Goal: Contribute content: Contribute content

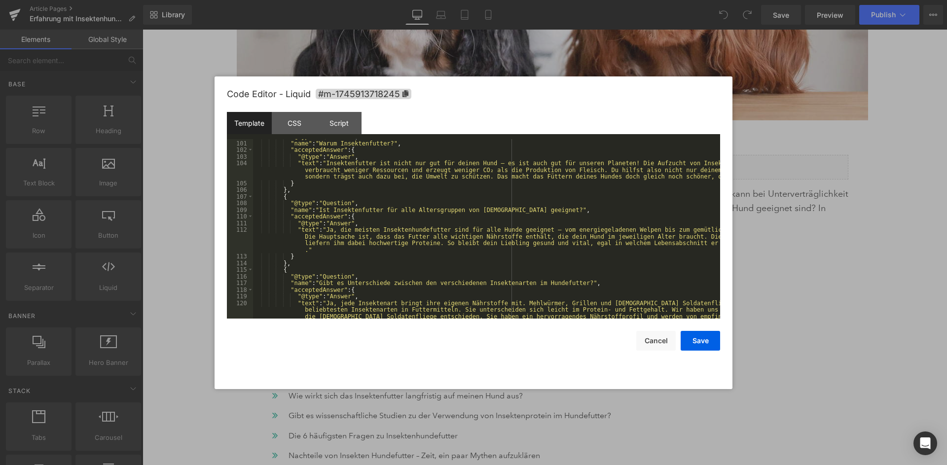
scroll to position [779, 0]
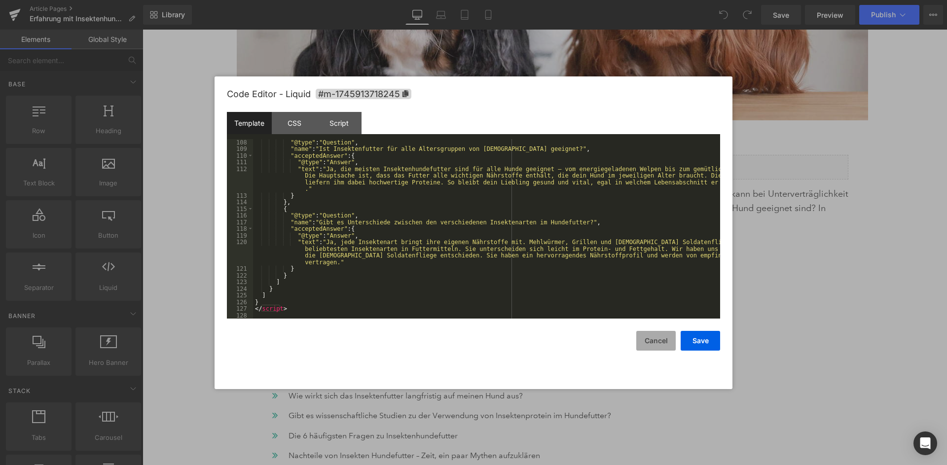
click at [654, 335] on button "Cancel" at bounding box center [655, 341] width 39 height 20
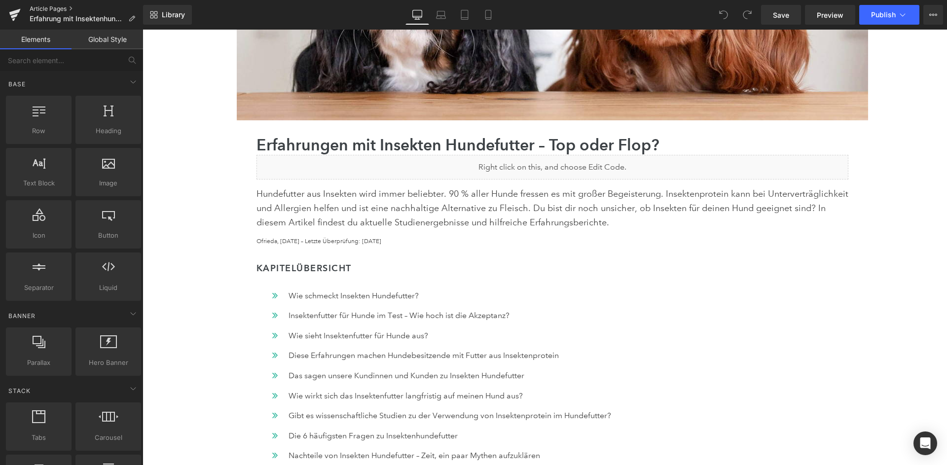
click at [39, 8] on link "Article Pages" at bounding box center [86, 9] width 113 height 8
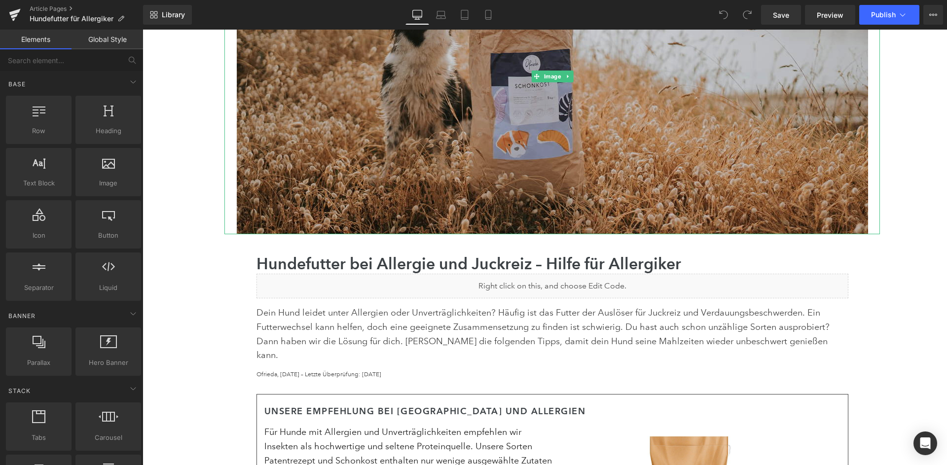
scroll to position [251, 0]
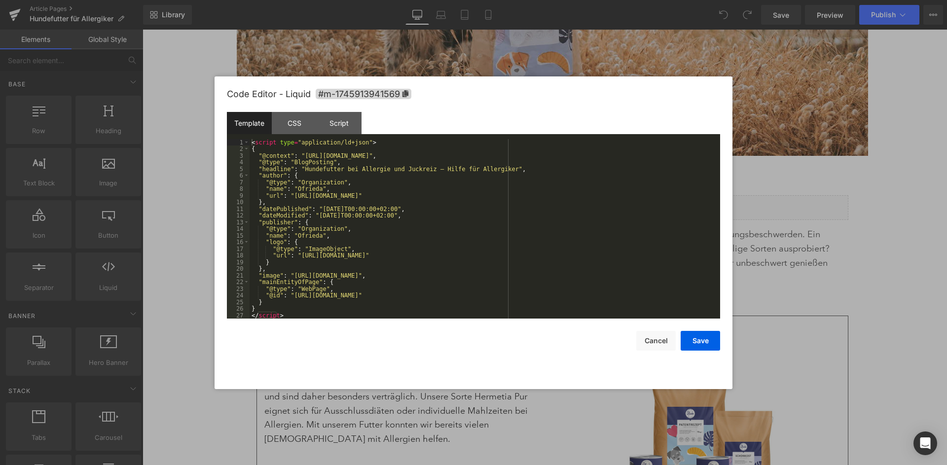
click at [509, 209] on div "< script type = "application/ld+json" > { "@context" : "[URL][DOMAIN_NAME]" , "…" at bounding box center [485, 235] width 470 height 193
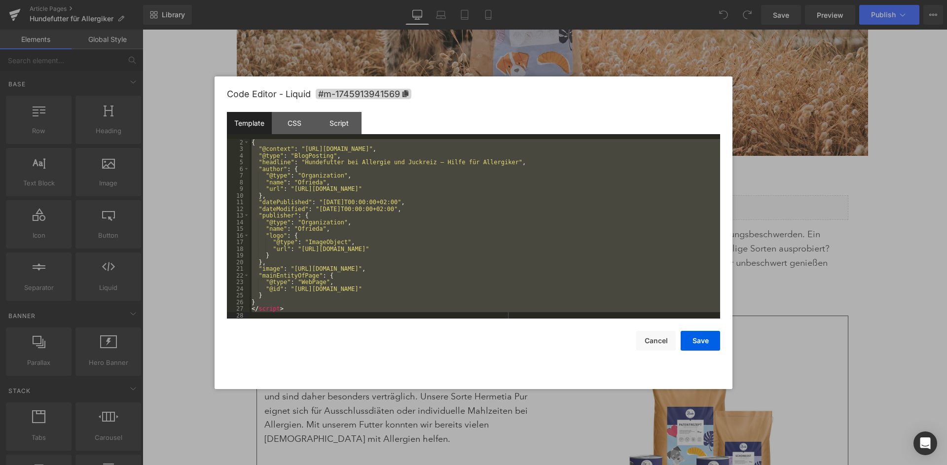
click at [500, 239] on div "{ "@context" : "https://schema.org" , "@type" : "BlogPosting" , "headline" : "H…" at bounding box center [485, 235] width 470 height 193
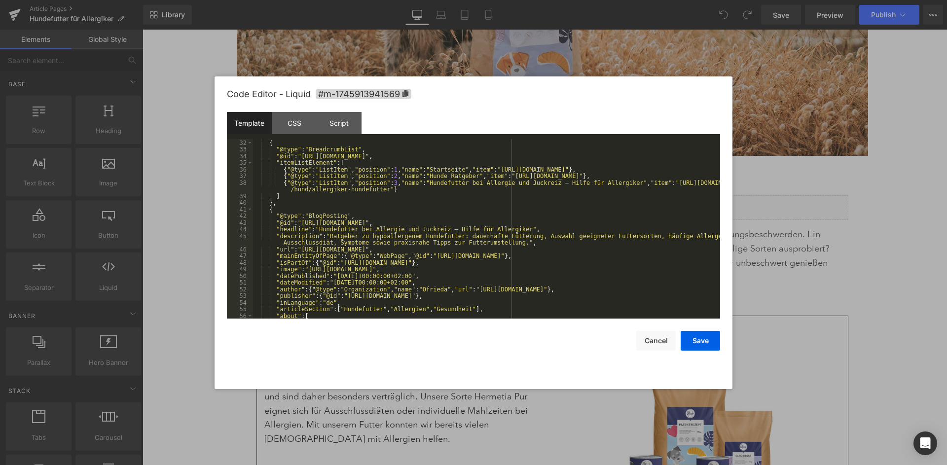
scroll to position [206, 0]
click at [366, 240] on div "} , { "@type" : "BreadcrumbList" , "@id" : "https://ofrieda.de/blogs/hund/aller…" at bounding box center [486, 229] width 467 height 193
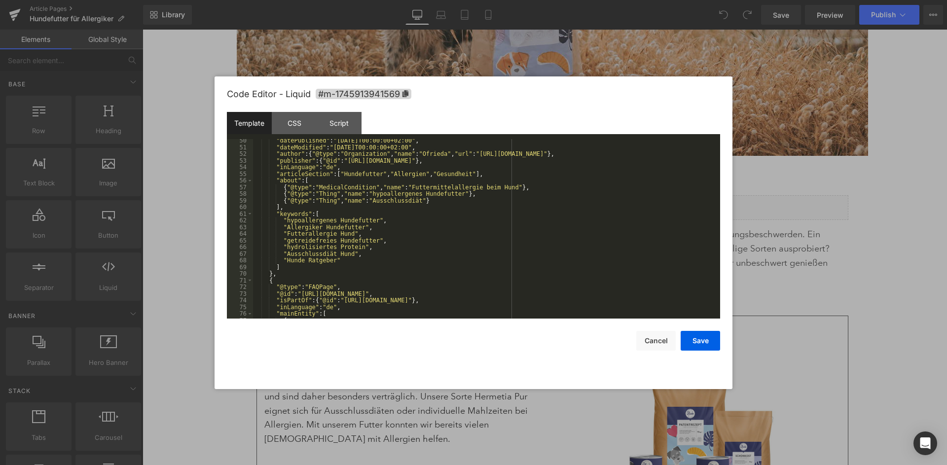
scroll to position [342, 0]
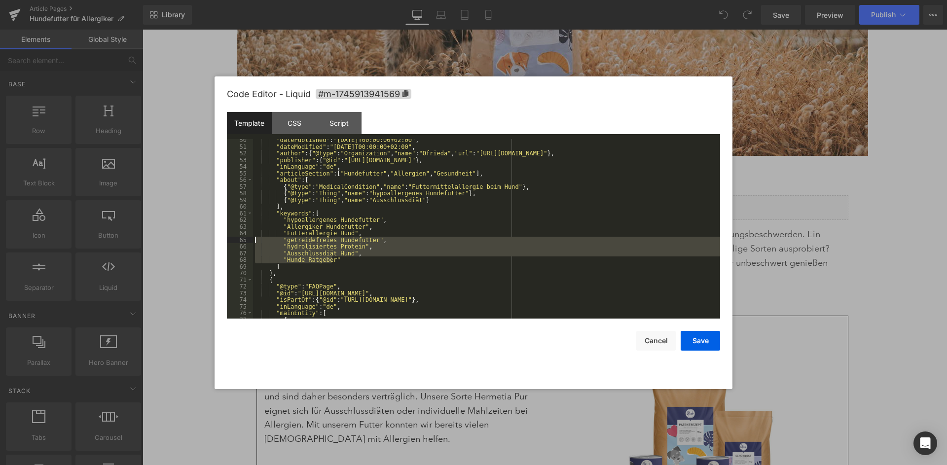
drag, startPoint x: 335, startPoint y: 258, endPoint x: 251, endPoint y: 237, distance: 86.5
click at [253, 237] on div ""datePublished" : "2021-01-04T00:00:00+02:00" , "dateModified" : "2025-04-29T00…" at bounding box center [486, 229] width 467 height 180
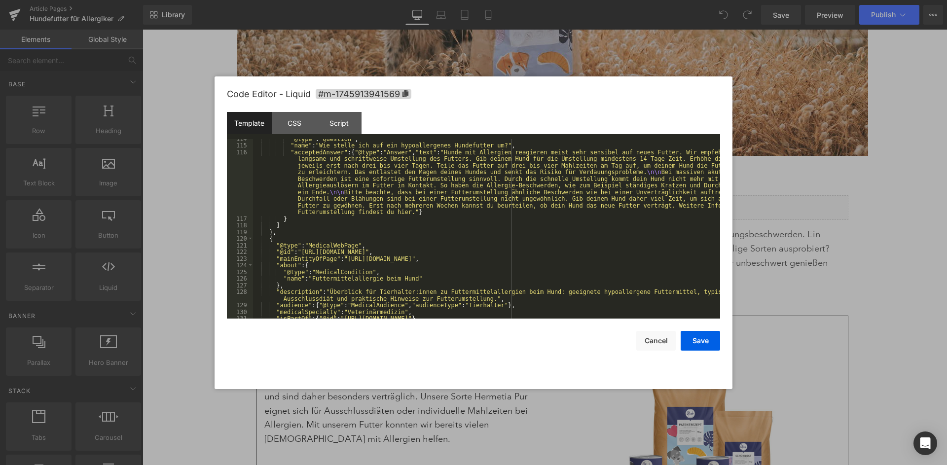
scroll to position [895, 0]
drag, startPoint x: 399, startPoint y: 211, endPoint x: 635, endPoint y: 202, distance: 235.9
click at [635, 202] on div ""@type" : "Question" , "name" : "Wie stelle ich auf ein hypoallergenes Hundefut…" at bounding box center [486, 232] width 467 height 193
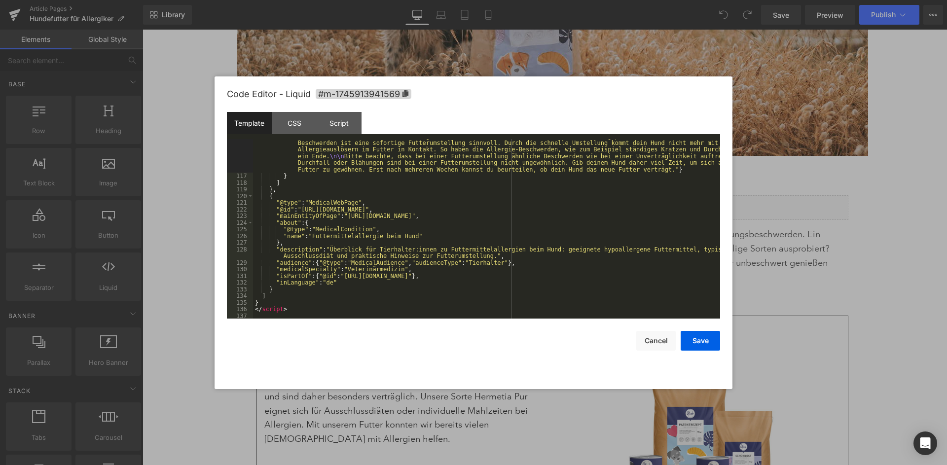
scroll to position [932, 0]
click at [707, 331] on button "Save" at bounding box center [699, 341] width 39 height 20
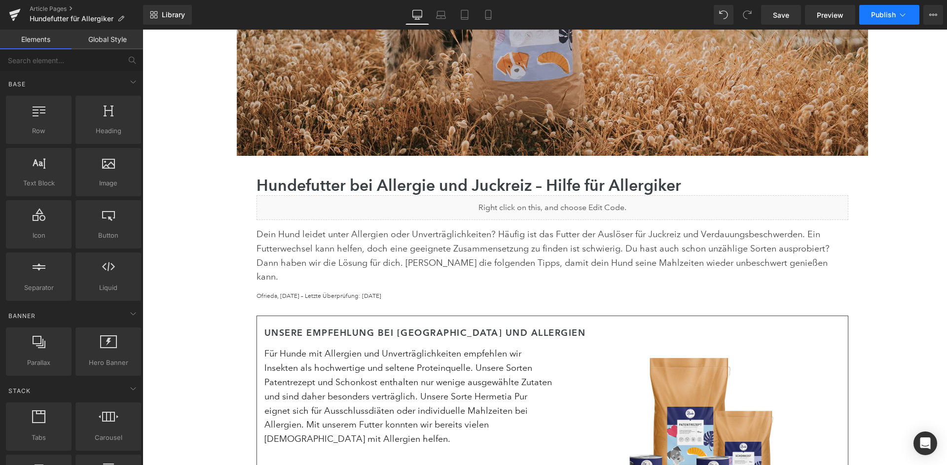
click at [890, 17] on span "Publish" at bounding box center [883, 15] width 25 height 8
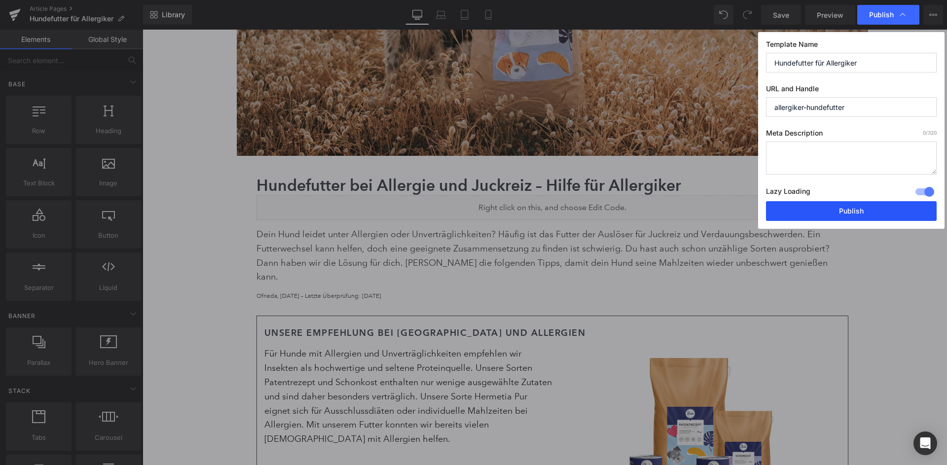
click at [839, 208] on button "Publish" at bounding box center [851, 211] width 171 height 20
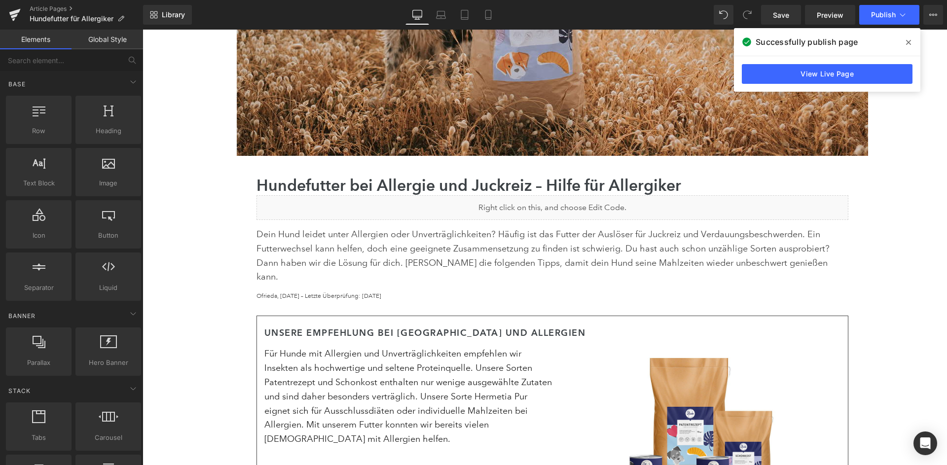
click at [46, 4] on div "Article Pages Hundefutter für Allergiker" at bounding box center [71, 15] width 143 height 30
click at [46, 6] on link "Article Pages" at bounding box center [86, 9] width 113 height 8
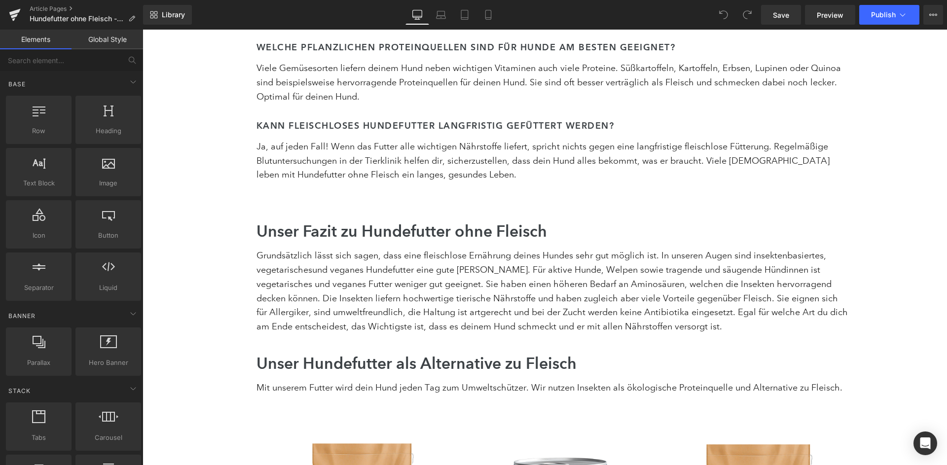
scroll to position [3536, 0]
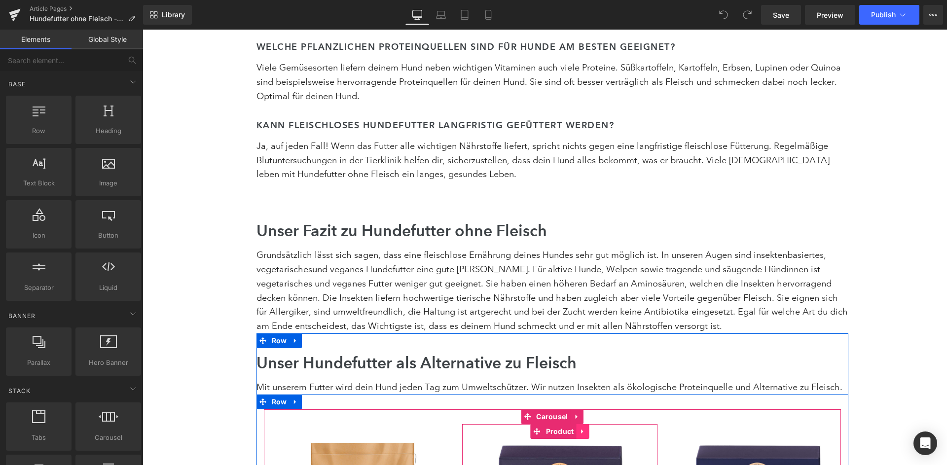
click at [577, 424] on link at bounding box center [582, 431] width 13 height 15
click at [590, 428] on icon at bounding box center [589, 431] width 7 height 7
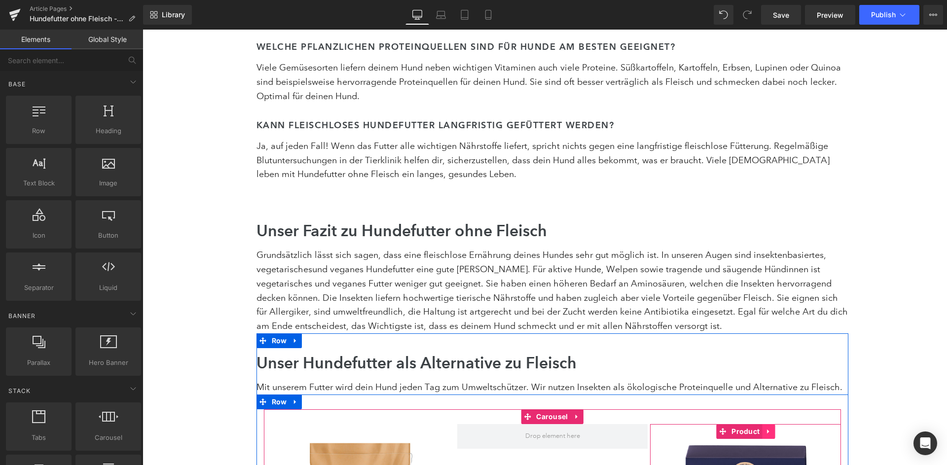
click at [767, 424] on link at bounding box center [768, 431] width 13 height 15
click at [774, 428] on icon at bounding box center [774, 431] width 7 height 7
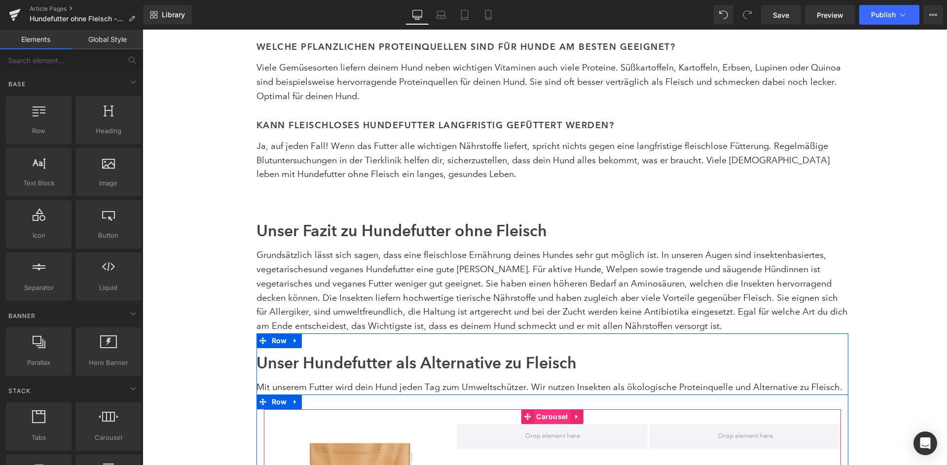
click at [554, 409] on span "Carousel" at bounding box center [552, 416] width 36 height 15
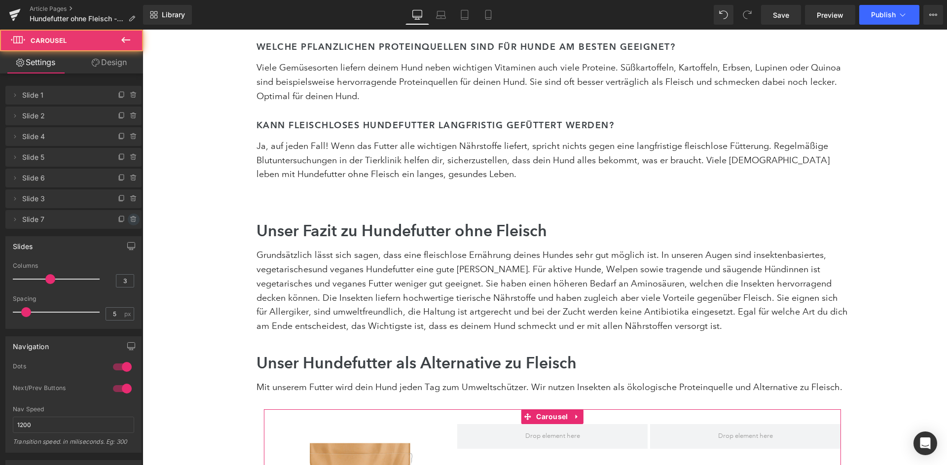
click at [135, 218] on icon at bounding box center [134, 219] width 8 height 8
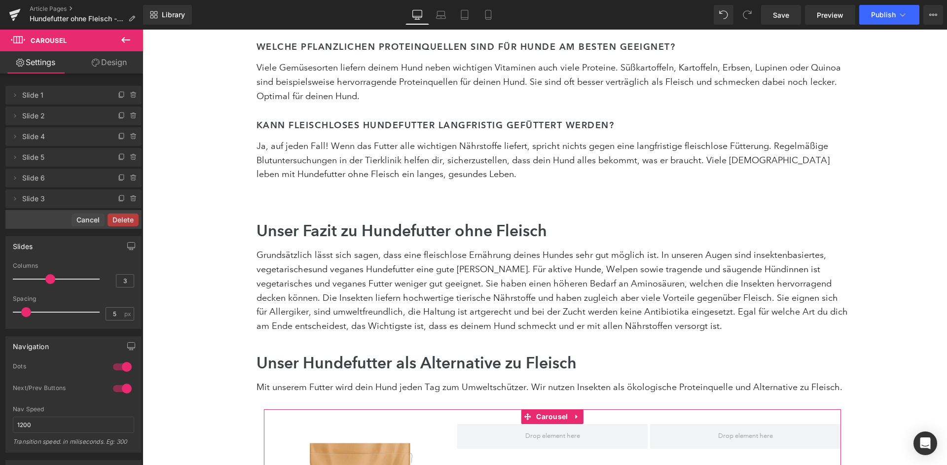
click at [135, 218] on button "Delete" at bounding box center [122, 220] width 31 height 13
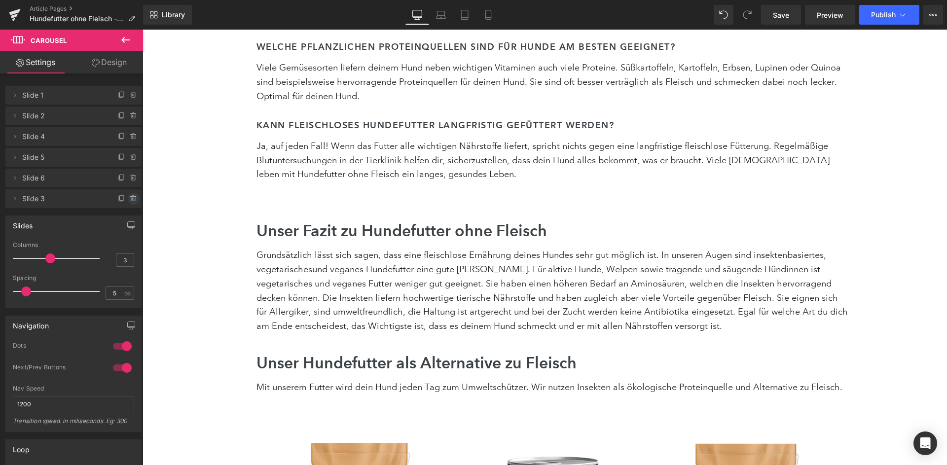
click at [132, 196] on icon at bounding box center [133, 196] width 2 height 1
click at [132, 195] on button "Delete" at bounding box center [122, 199] width 31 height 13
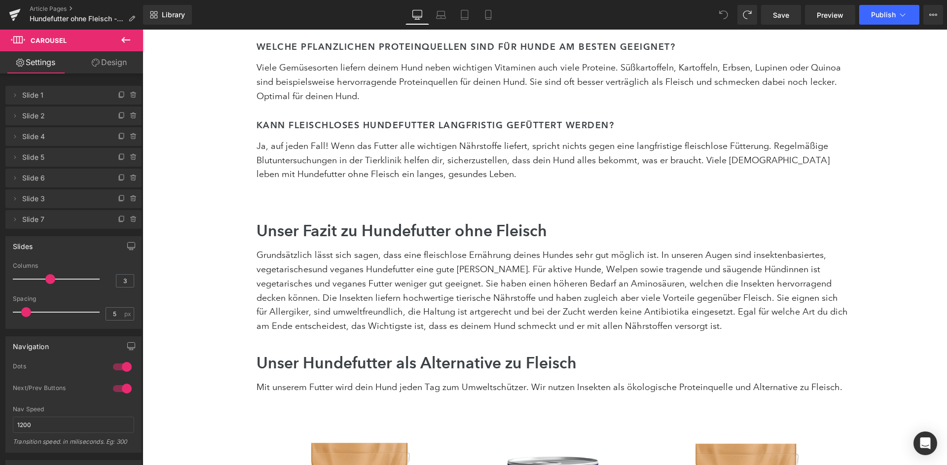
click at [728, 15] on icon at bounding box center [723, 14] width 9 height 9
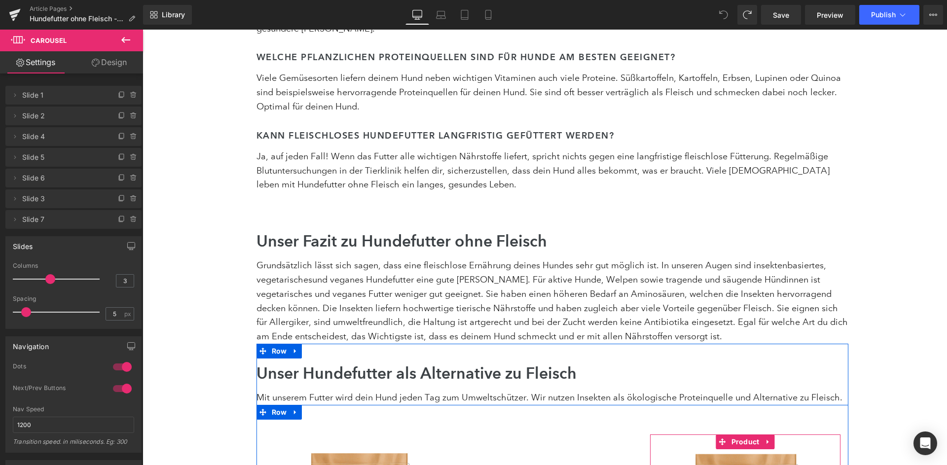
scroll to position [3546, 0]
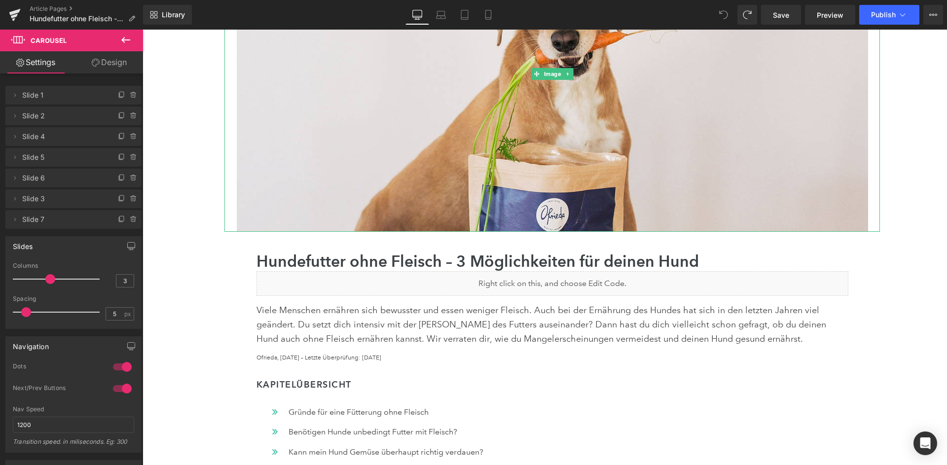
scroll to position [198, 0]
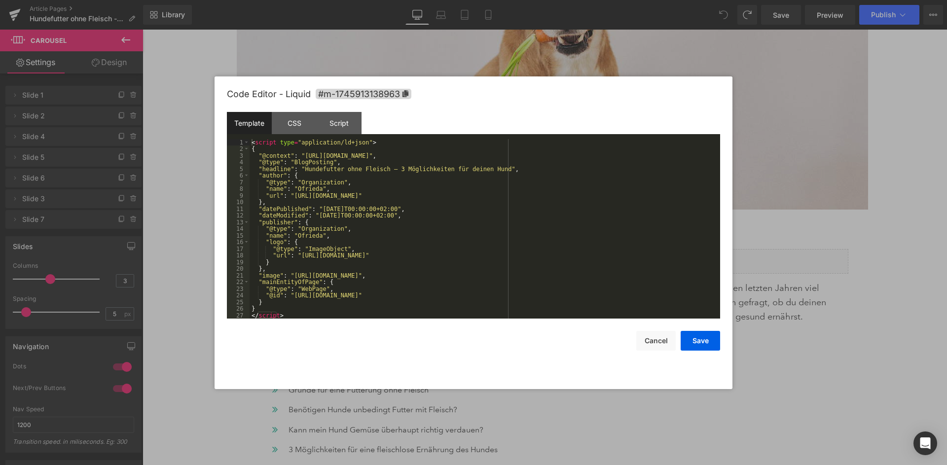
click at [499, 233] on div "< script type = "application/ld+json" > { "@context" : "https://schema.org" , "…" at bounding box center [485, 235] width 470 height 193
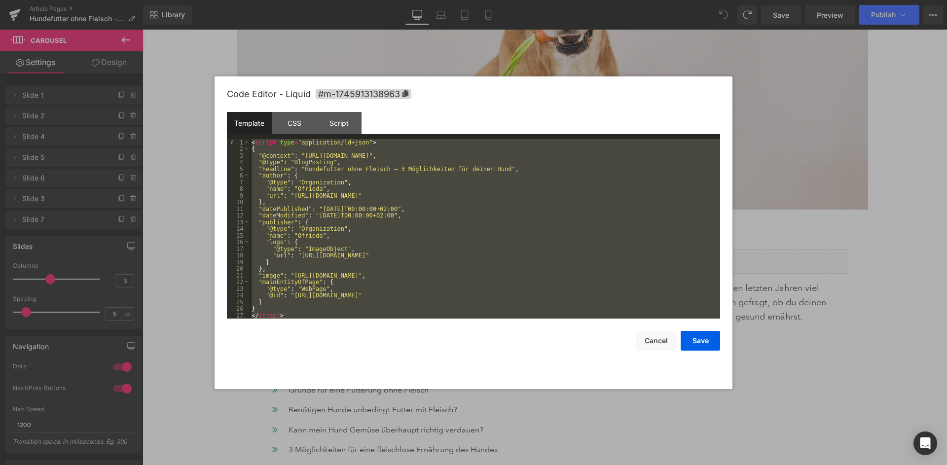
click at [523, 226] on div "< script type = "application/ld+json" > { "@context" : "https://schema.org" , "…" at bounding box center [485, 235] width 470 height 193
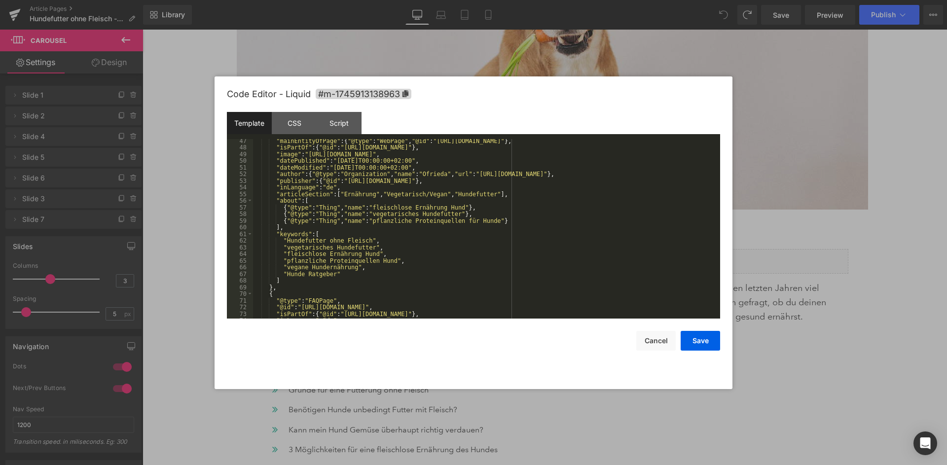
scroll to position [324, 0]
click at [302, 267] on div ""mainEntityOfPage" : { "@type" : "WebPage" , "@id" : "https://ofrieda.de/blogs/…" at bounding box center [486, 230] width 467 height 193
click at [359, 261] on div ""mainEntityOfPage" : { "@type" : "WebPage" , "@id" : "https://ofrieda.de/blogs/…" at bounding box center [486, 230] width 467 height 193
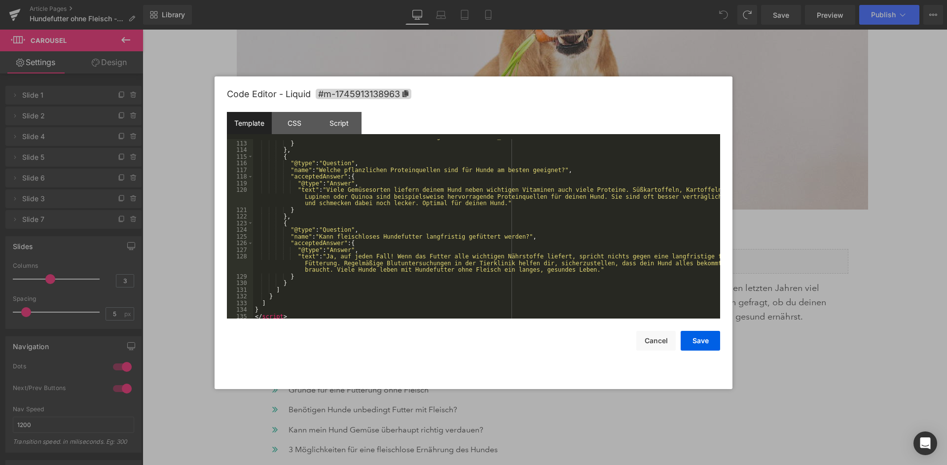
scroll to position [832, 0]
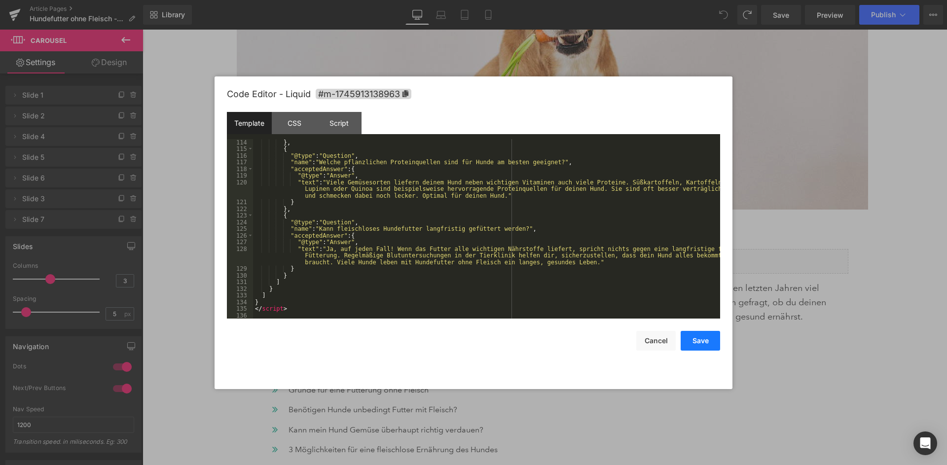
click at [700, 339] on button "Save" at bounding box center [699, 341] width 39 height 20
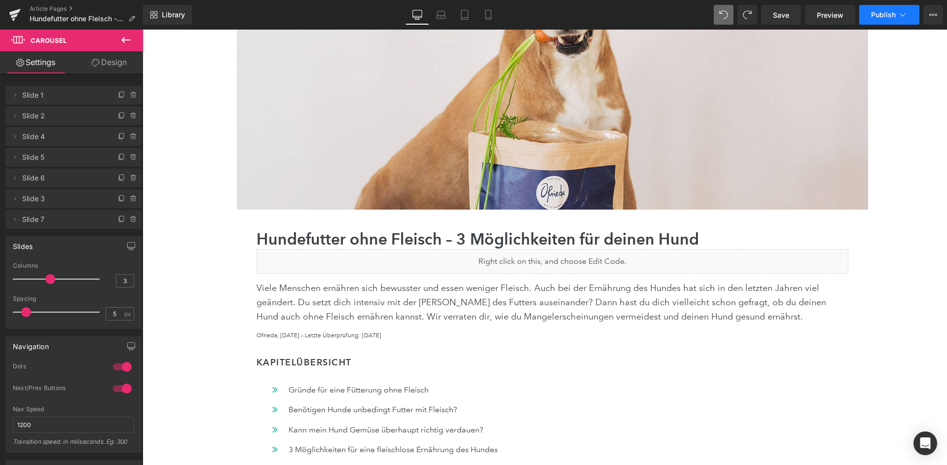
click at [896, 17] on button "Publish" at bounding box center [889, 15] width 60 height 20
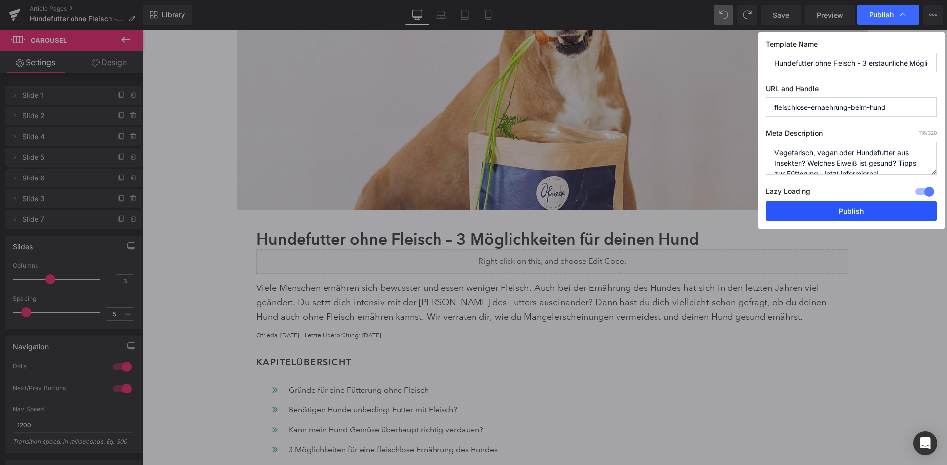
click at [816, 201] on button "Publish" at bounding box center [851, 211] width 171 height 20
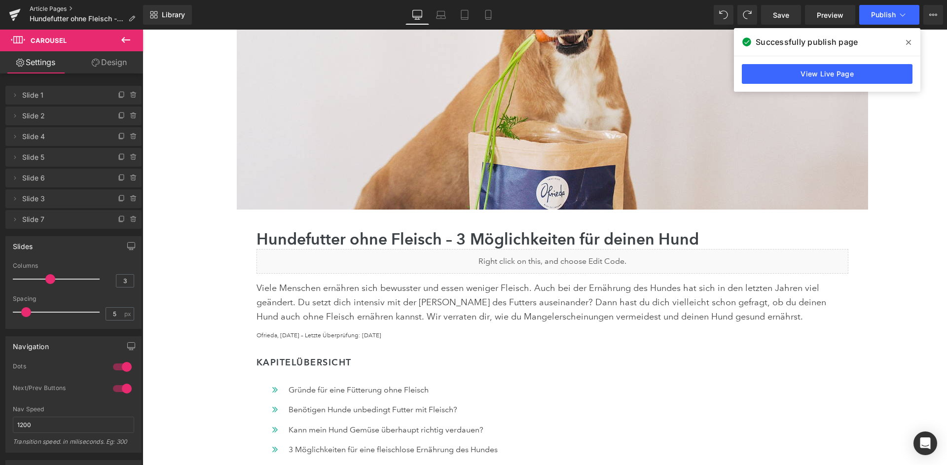
click at [47, 9] on link "Article Pages" at bounding box center [86, 9] width 113 height 8
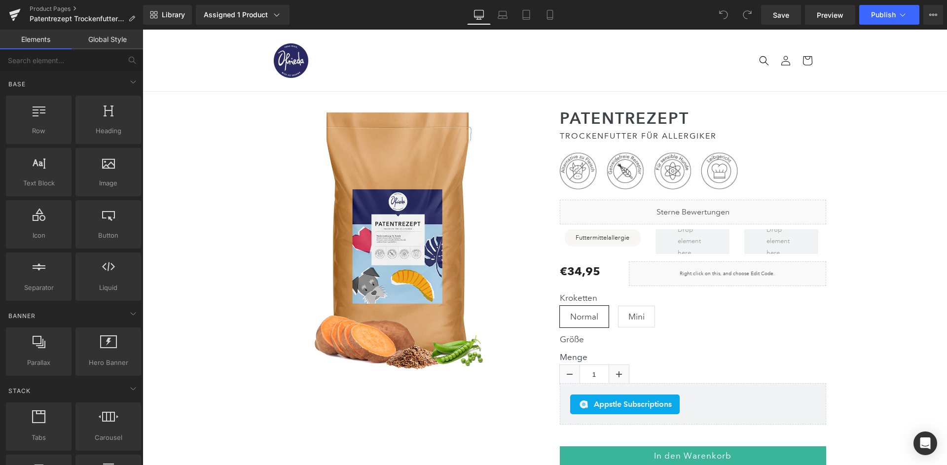
click at [168, 3] on div "Library Assigned 1 Product Product Preview Patentrezept Trockenfutter Manage as…" at bounding box center [545, 15] width 804 height 30
click at [169, 17] on span "Library" at bounding box center [173, 14] width 23 height 9
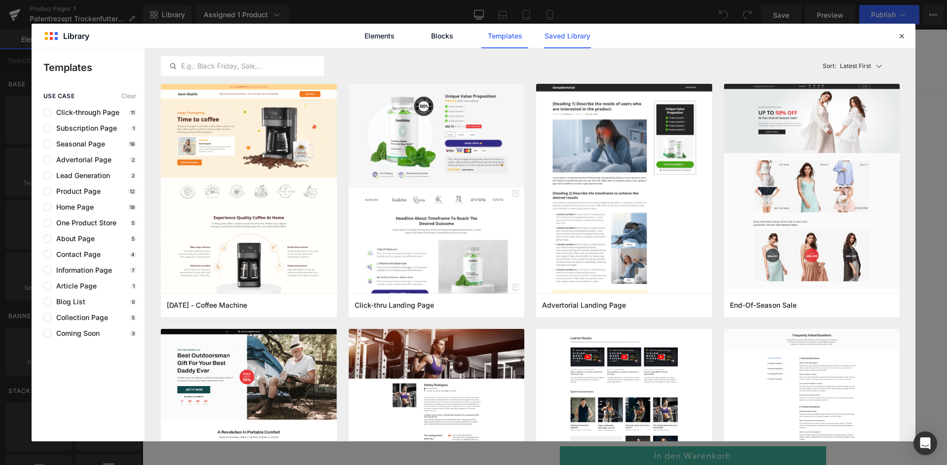
click at [573, 37] on link "Saved Library" at bounding box center [567, 36] width 47 height 25
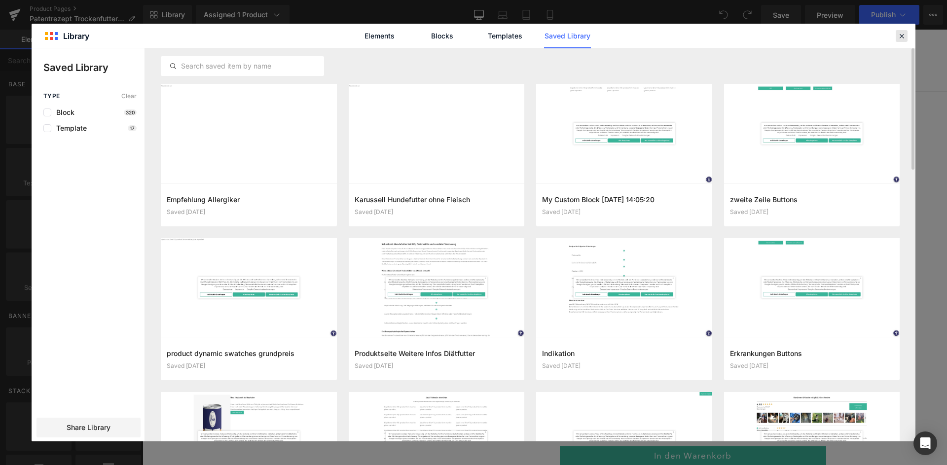
click at [896, 35] on div at bounding box center [901, 36] width 12 height 12
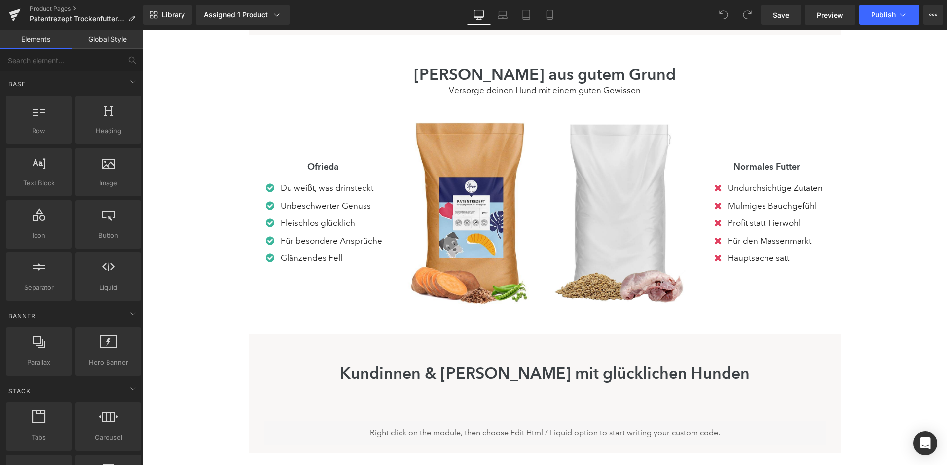
scroll to position [1014, 0]
